Goal: Task Accomplishment & Management: Complete application form

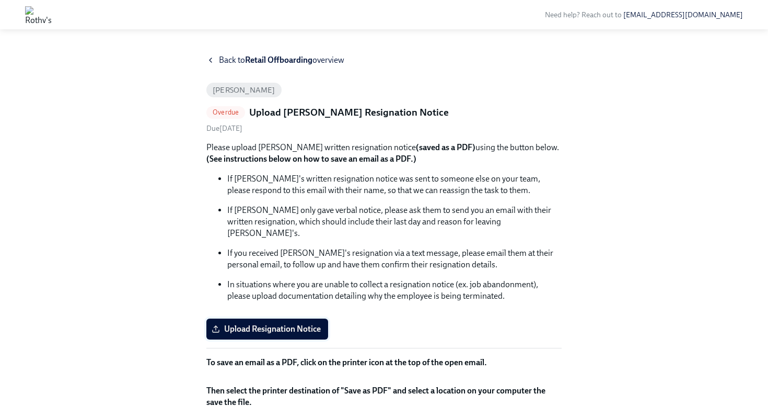
click at [241, 323] on span "Upload Resignation Notice" at bounding box center [267, 328] width 107 height 10
click at [0, 0] on input "Upload Resignation Notice" at bounding box center [0, 0] width 0 height 0
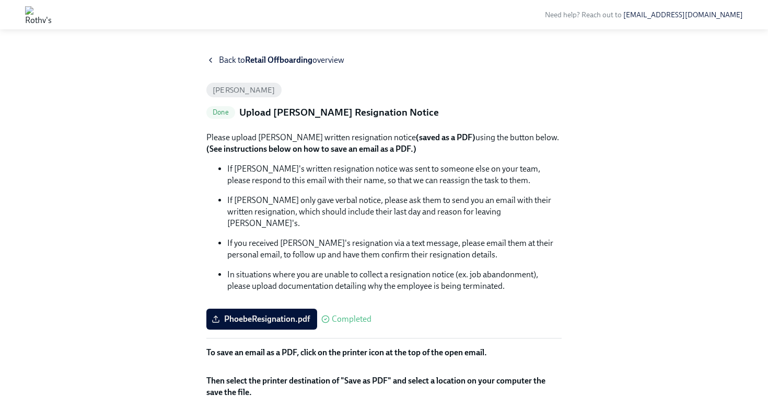
click at [210, 59] on icon at bounding box center [211, 60] width 2 height 4
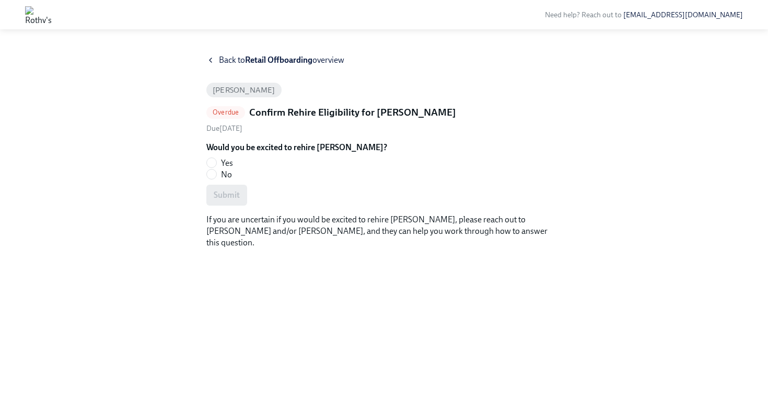
click at [211, 60] on icon at bounding box center [210, 60] width 8 height 8
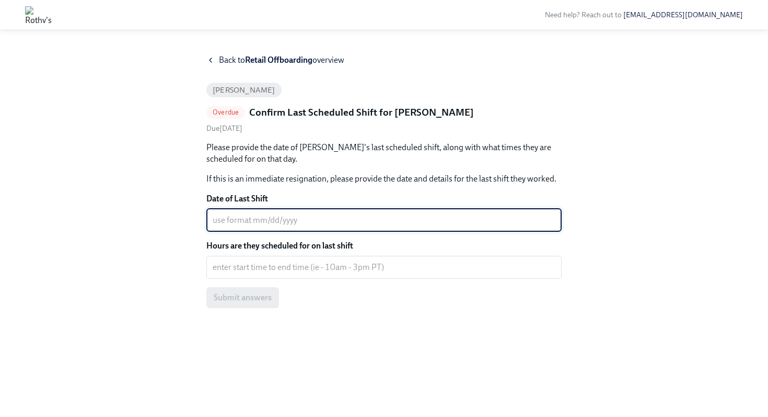
click at [217, 225] on textarea "Date of Last Shift" at bounding box center [384, 220] width 343 height 13
click at [236, 223] on textarea "Date of Last Shift" at bounding box center [384, 220] width 343 height 13
type textarea "08/22/2025"
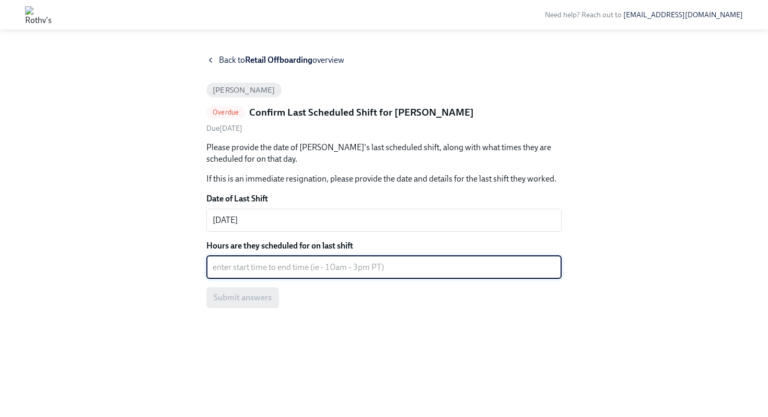
click at [225, 269] on textarea "Hours are they scheduled for on last shift" at bounding box center [384, 267] width 343 height 13
click at [226, 267] on textarea "Hours are they scheduled for on last shift" at bounding box center [384, 267] width 343 height 13
type textarea "9"
type textarea "9am-4:15pm"
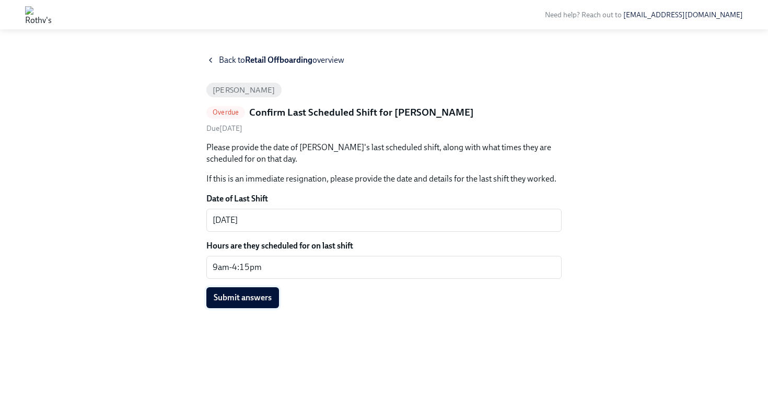
click at [245, 297] on span "Submit answers" at bounding box center [243, 297] width 58 height 10
